Goal: Information Seeking & Learning: Learn about a topic

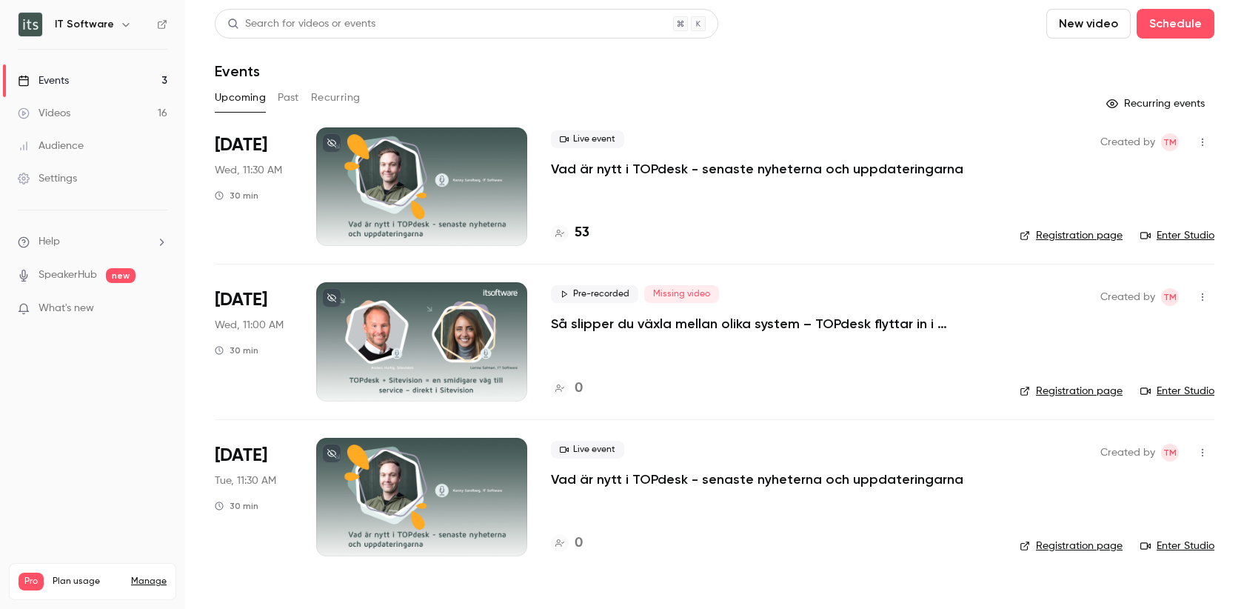
click at [648, 326] on p "Så slipper du växla mellan olika system – TOPdesk flyttar in i Sitevision" at bounding box center [773, 324] width 444 height 18
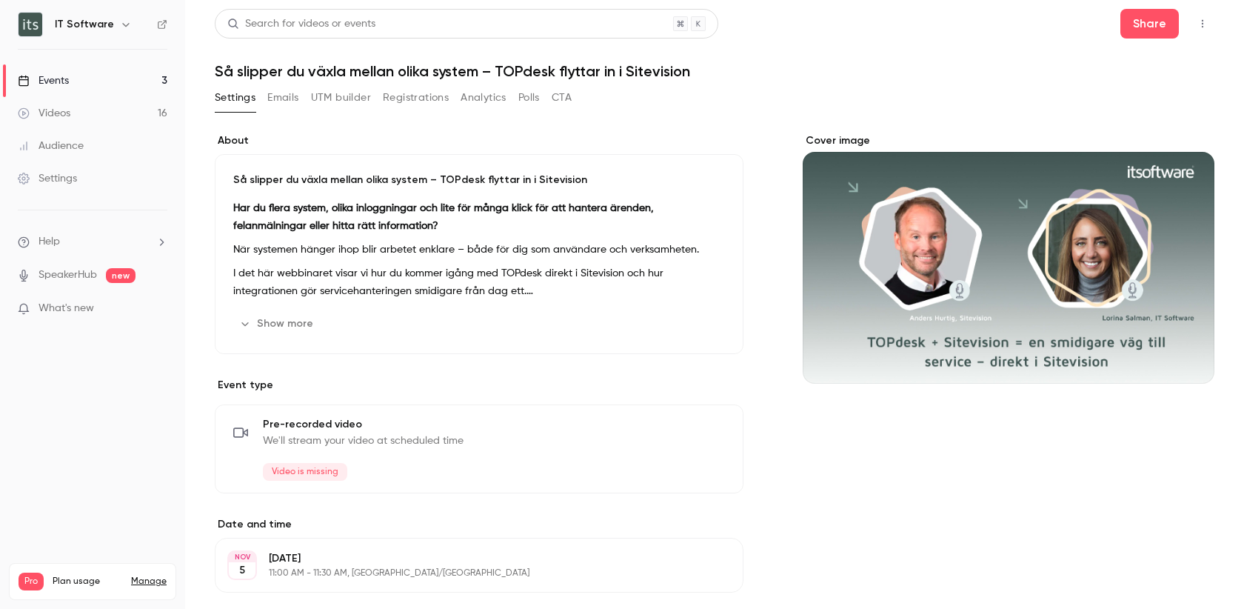
click at [363, 98] on button "UTM builder" at bounding box center [341, 98] width 60 height 24
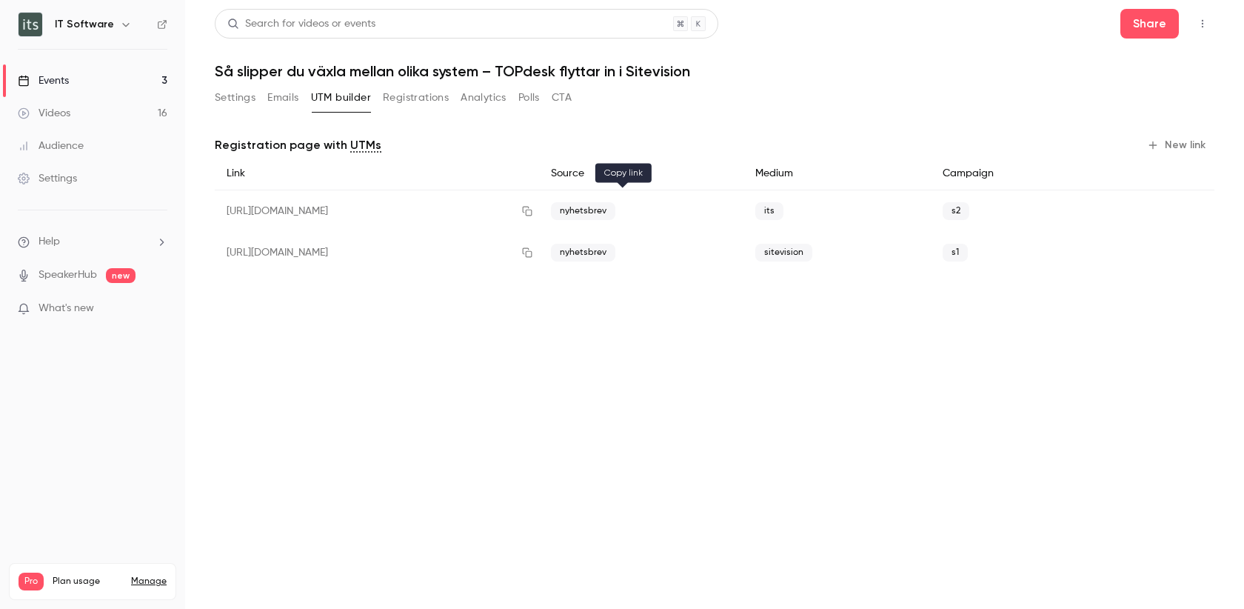
click at [533, 208] on icon "button" at bounding box center [527, 211] width 12 height 10
click at [84, 89] on link "Events 3" at bounding box center [92, 80] width 185 height 33
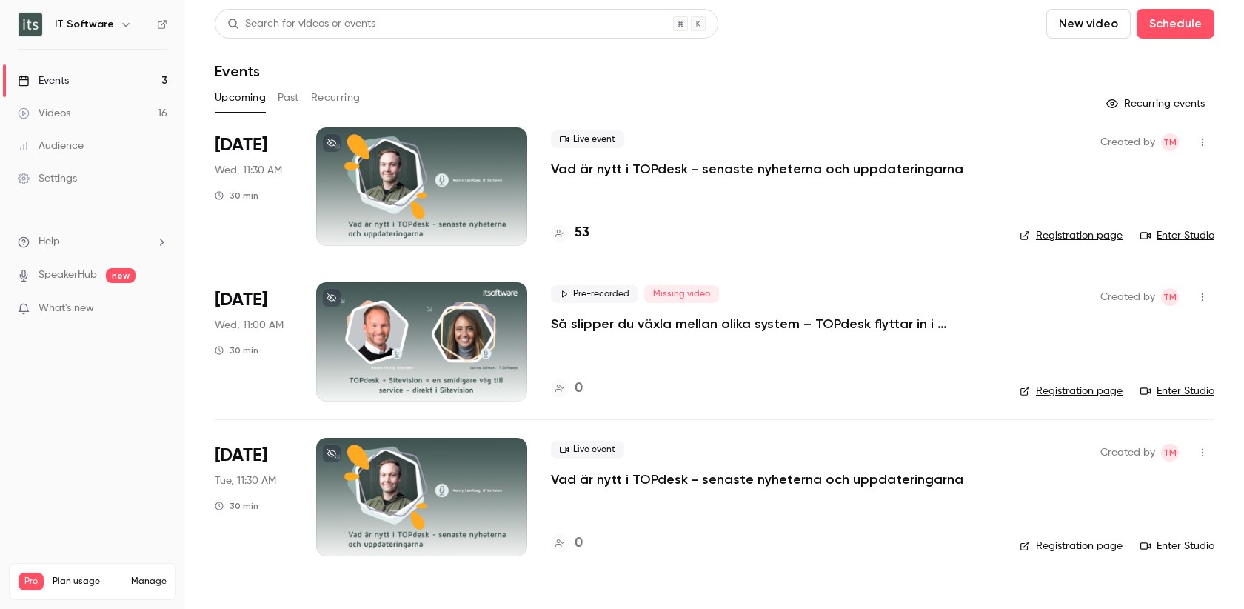
click at [287, 96] on button "Past" at bounding box center [288, 98] width 21 height 24
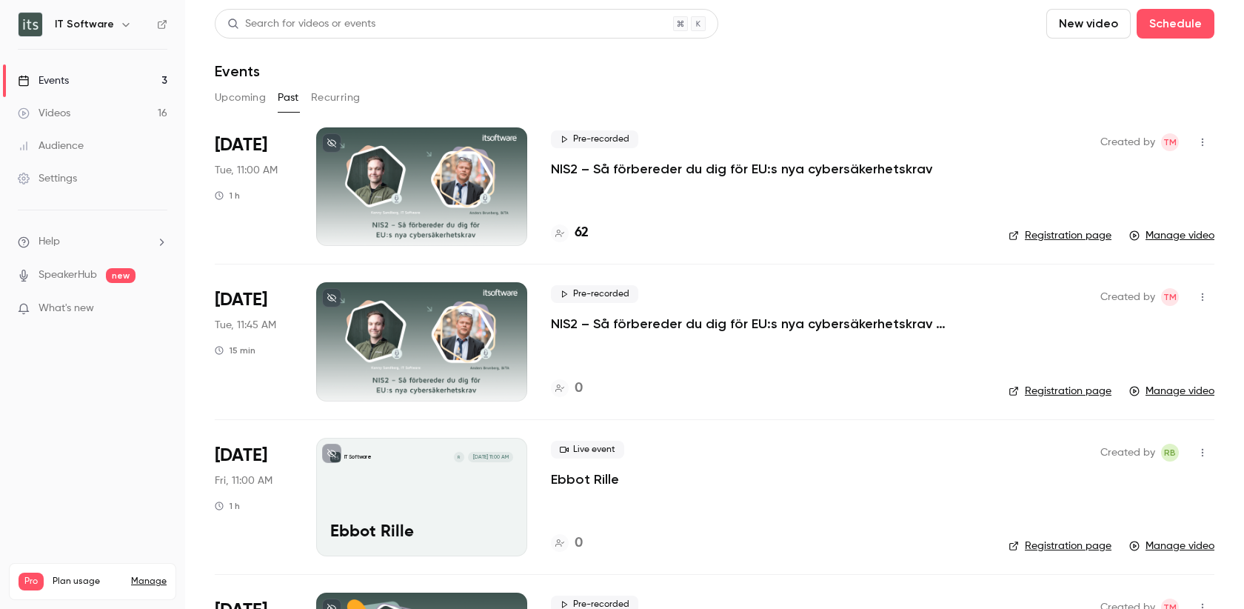
click at [340, 101] on button "Recurring" at bounding box center [336, 98] width 50 height 24
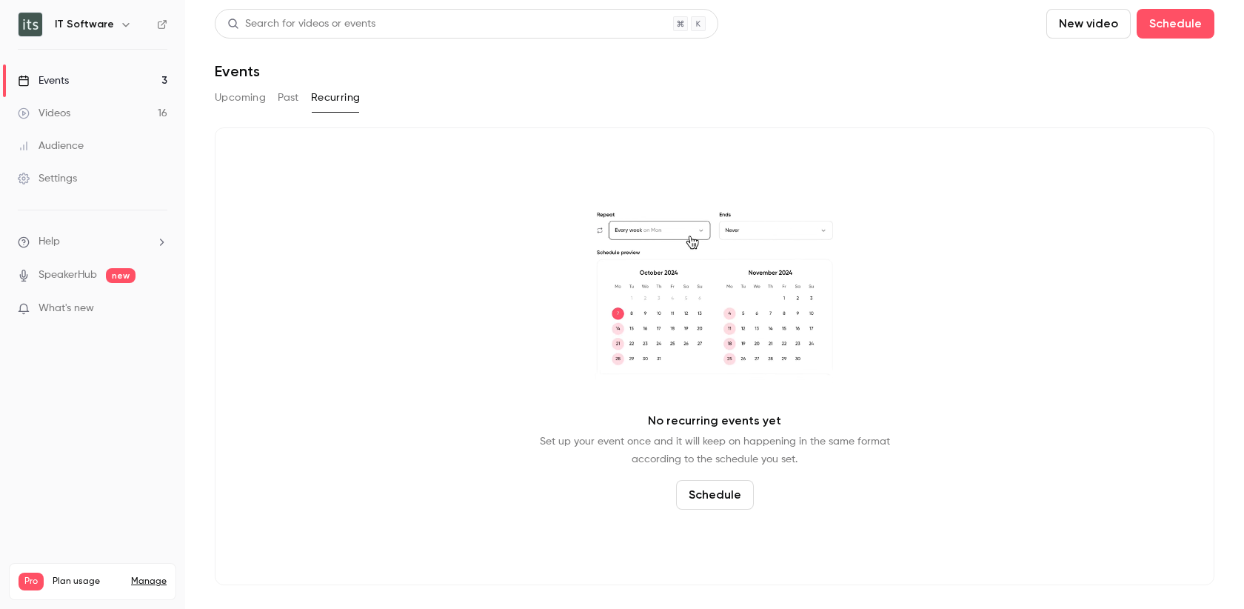
click at [276, 97] on div "Upcoming Past Recurring" at bounding box center [715, 98] width 1000 height 24
click at [287, 97] on button "Past" at bounding box center [288, 98] width 21 height 24
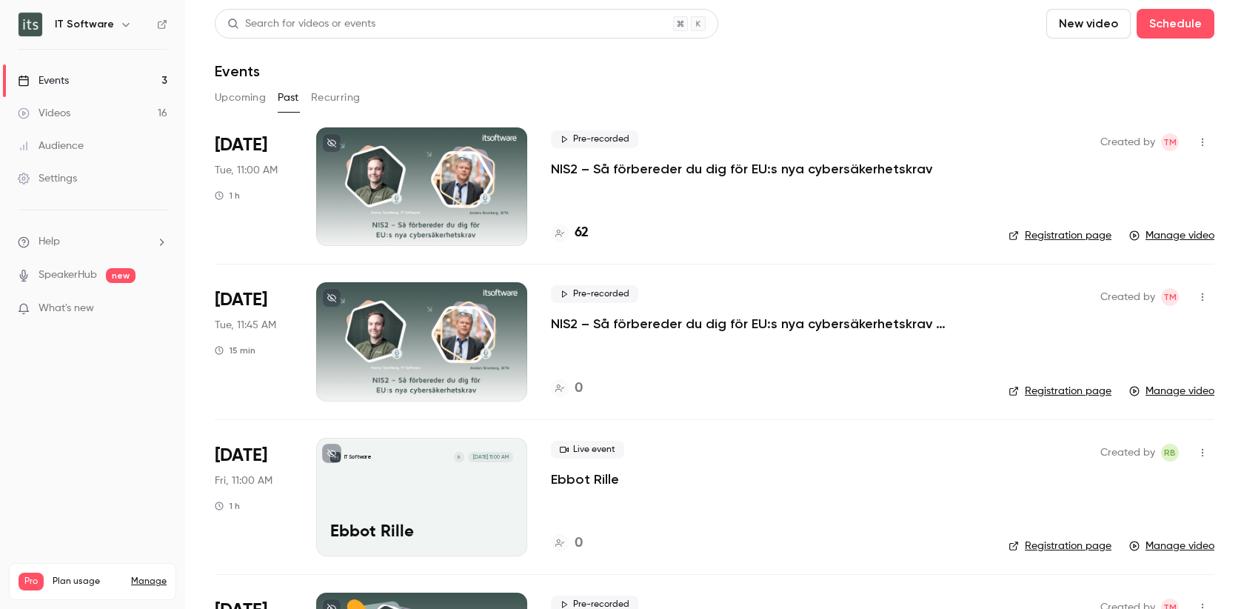
click at [647, 167] on p "NIS2 – Så förbereder du dig för EU:s nya cybersäkerhetskrav" at bounding box center [741, 169] width 381 height 18
